Goal: Information Seeking & Learning: Learn about a topic

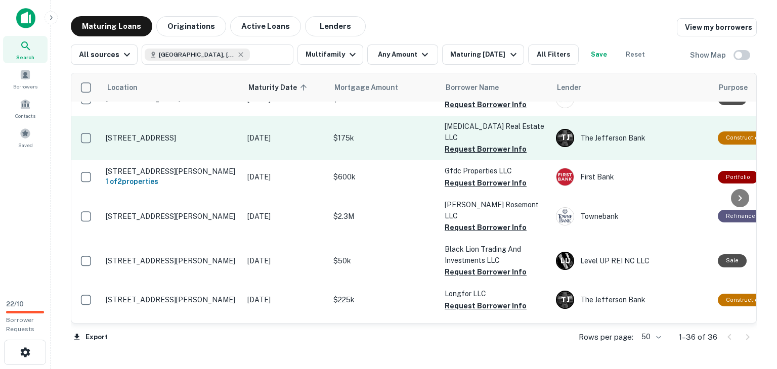
scroll to position [658, 0]
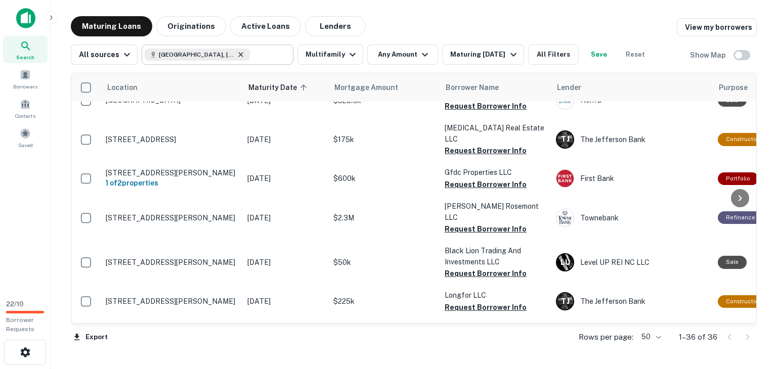
click at [237, 57] on icon at bounding box center [241, 55] width 8 height 8
type input "**********"
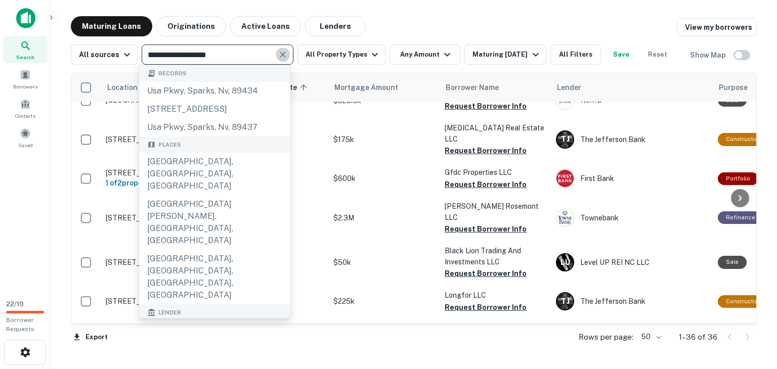
click at [278, 50] on icon "Clear" at bounding box center [283, 55] width 10 height 10
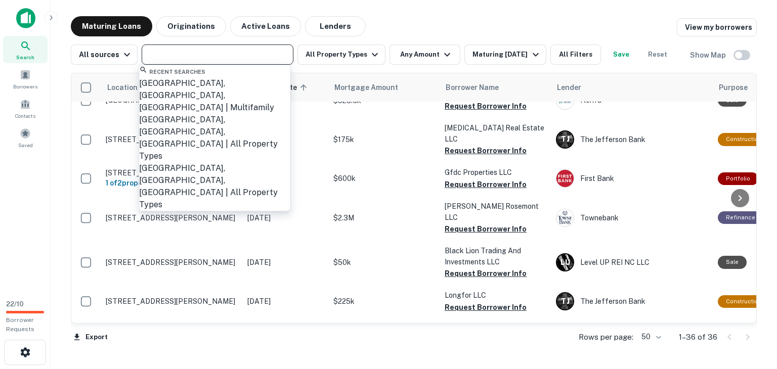
click at [191, 49] on input "text" at bounding box center [217, 55] width 144 height 14
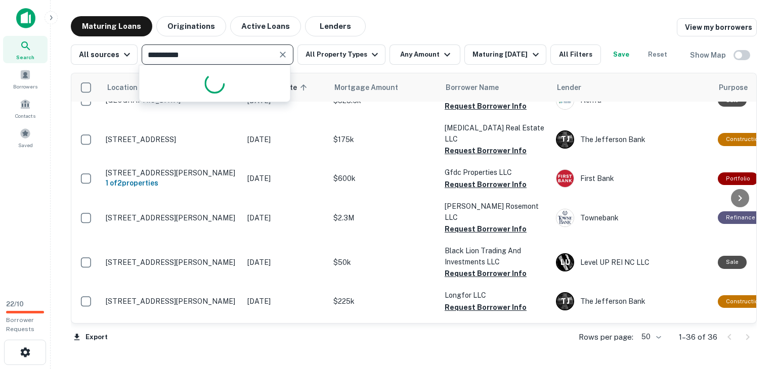
type input "**********"
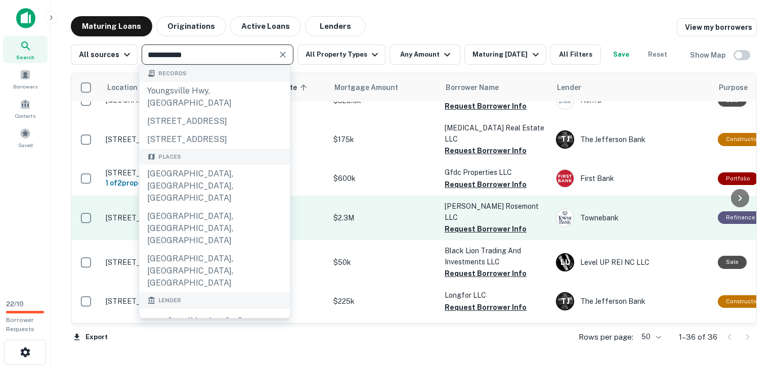
click at [204, 183] on div "[GEOGRAPHIC_DATA], [GEOGRAPHIC_DATA], [GEOGRAPHIC_DATA]" at bounding box center [214, 186] width 151 height 43
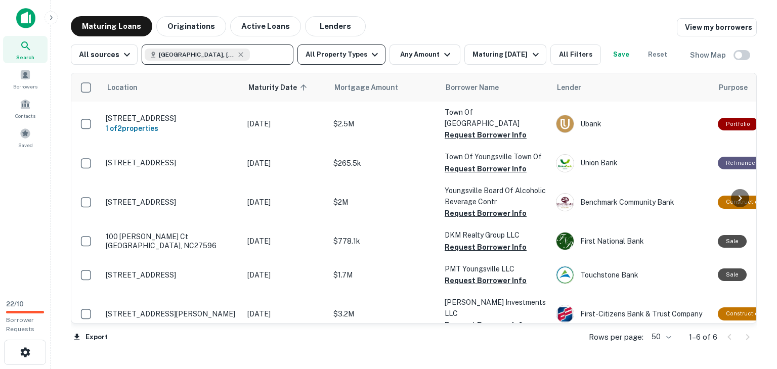
click at [369, 62] on button "All Property Types" at bounding box center [342, 55] width 88 height 20
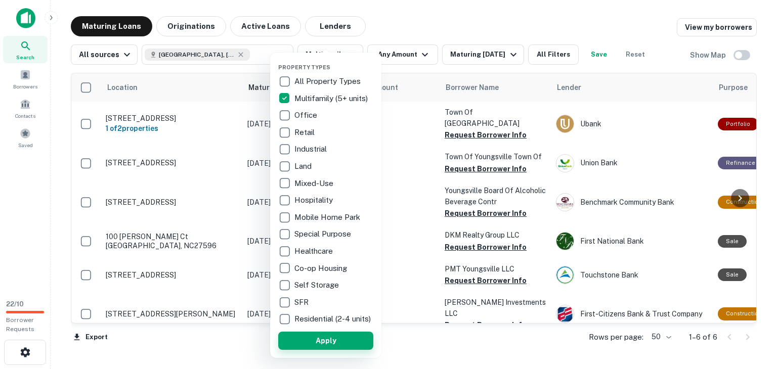
click at [311, 348] on button "Apply" at bounding box center [325, 341] width 95 height 18
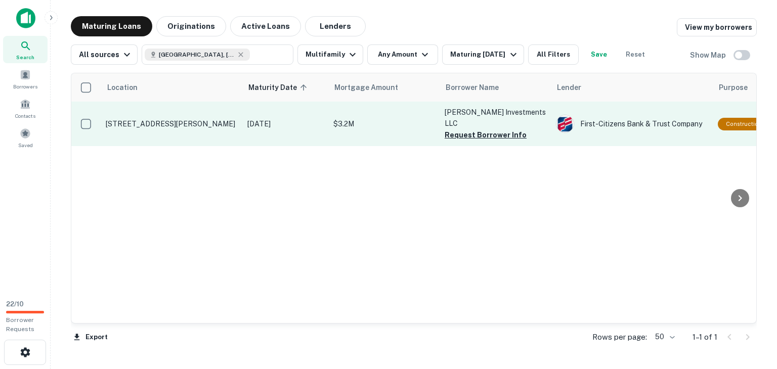
click at [308, 118] on p "[DATE]" at bounding box center [285, 123] width 76 height 11
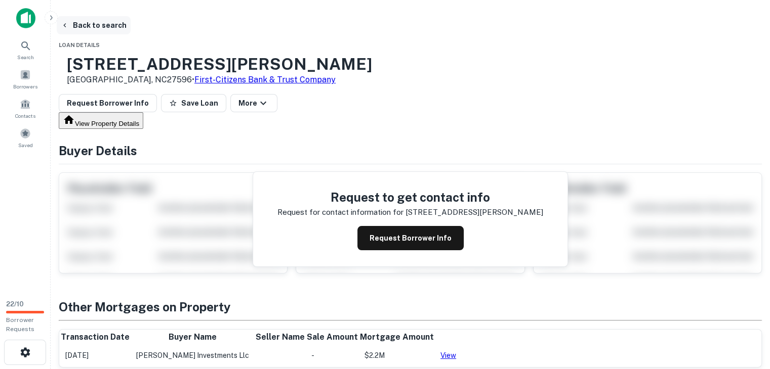
click at [114, 26] on button "Back to search" at bounding box center [94, 25] width 74 height 18
